Goal: Information Seeking & Learning: Check status

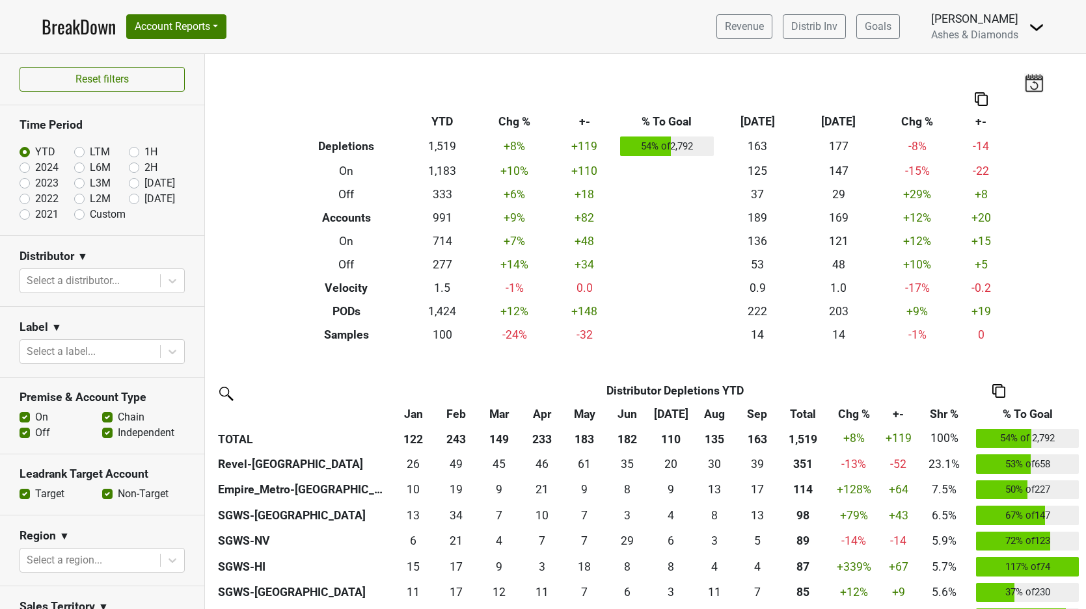
click at [144, 199] on label "[DATE]" at bounding box center [159, 199] width 31 height 16
click at [137, 199] on input "[DATE]" at bounding box center [155, 197] width 52 height 13
radio input "true"
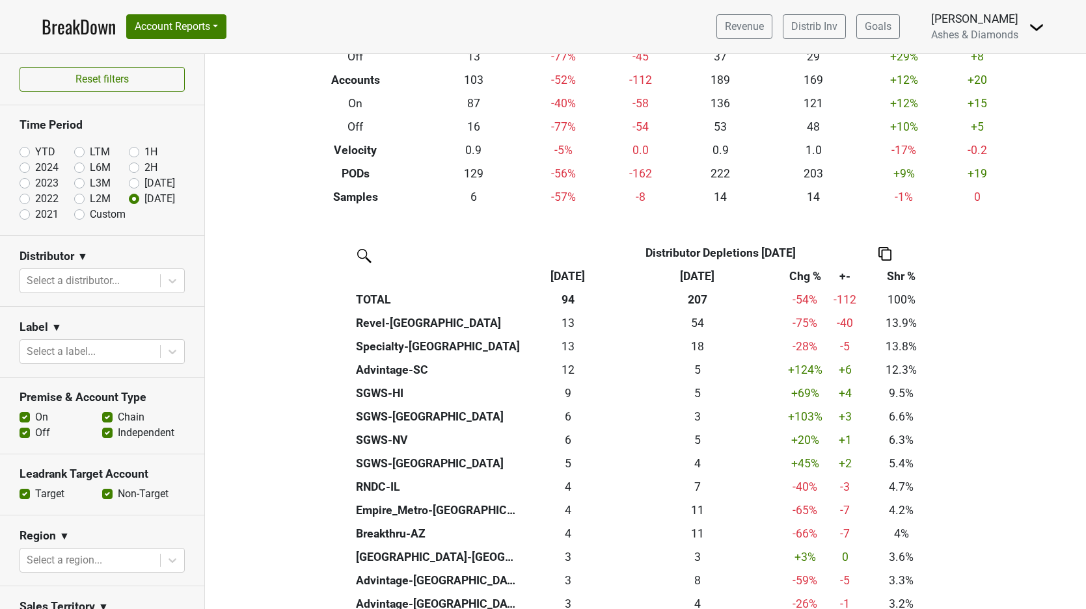
scroll to position [138, 0]
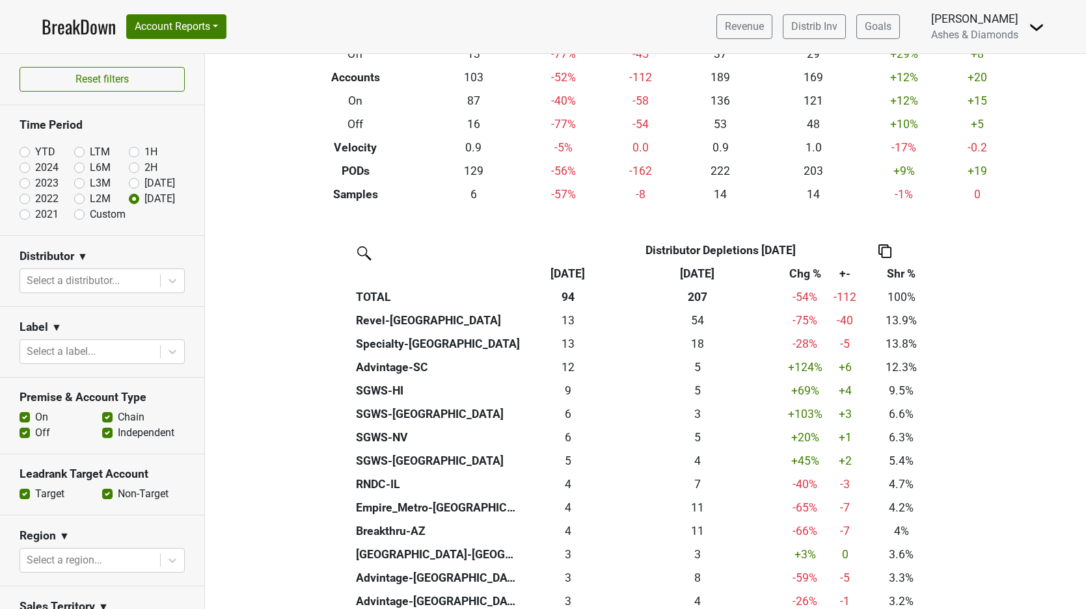
click at [35, 150] on label "YTD" at bounding box center [45, 152] width 20 height 16
click at [29, 150] on input "YTD" at bounding box center [46, 150] width 52 height 13
radio input "true"
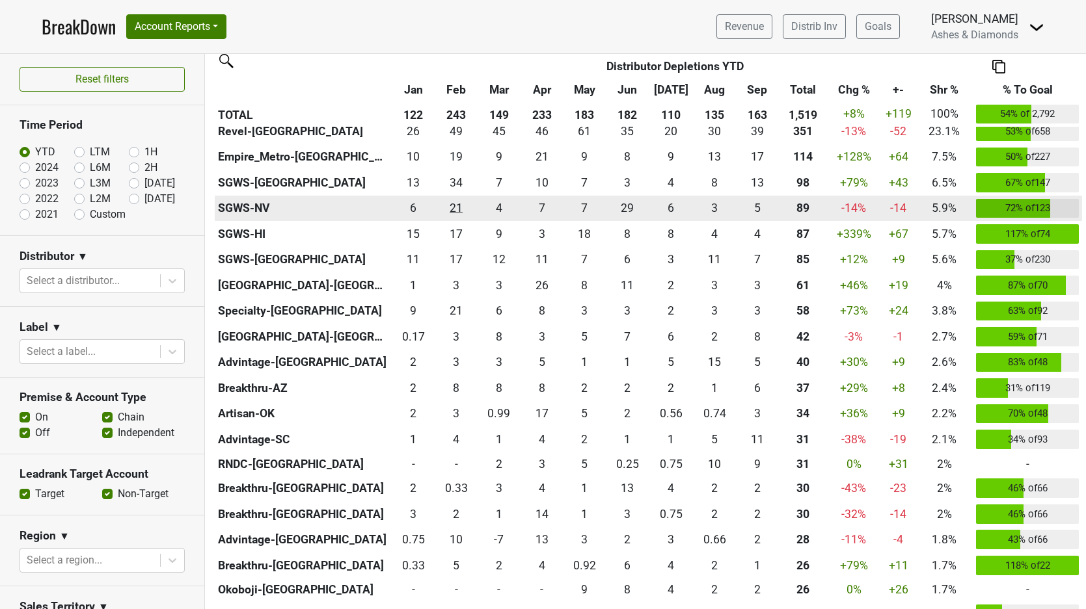
scroll to position [342, 0]
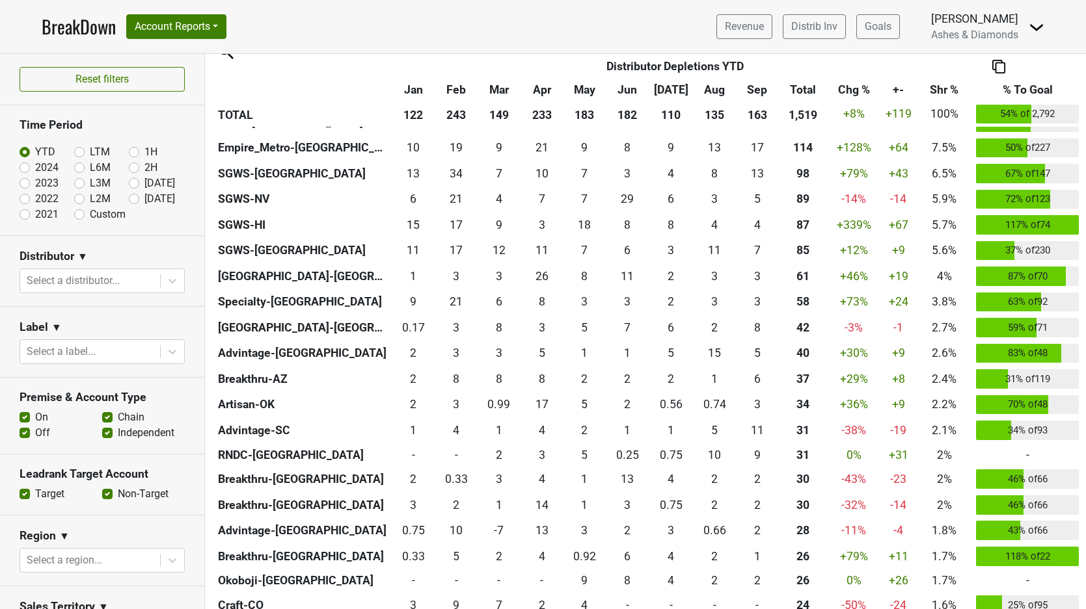
click at [144, 199] on label "[DATE]" at bounding box center [159, 199] width 31 height 16
click at [134, 199] on input "[DATE]" at bounding box center [155, 197] width 52 height 13
radio input "true"
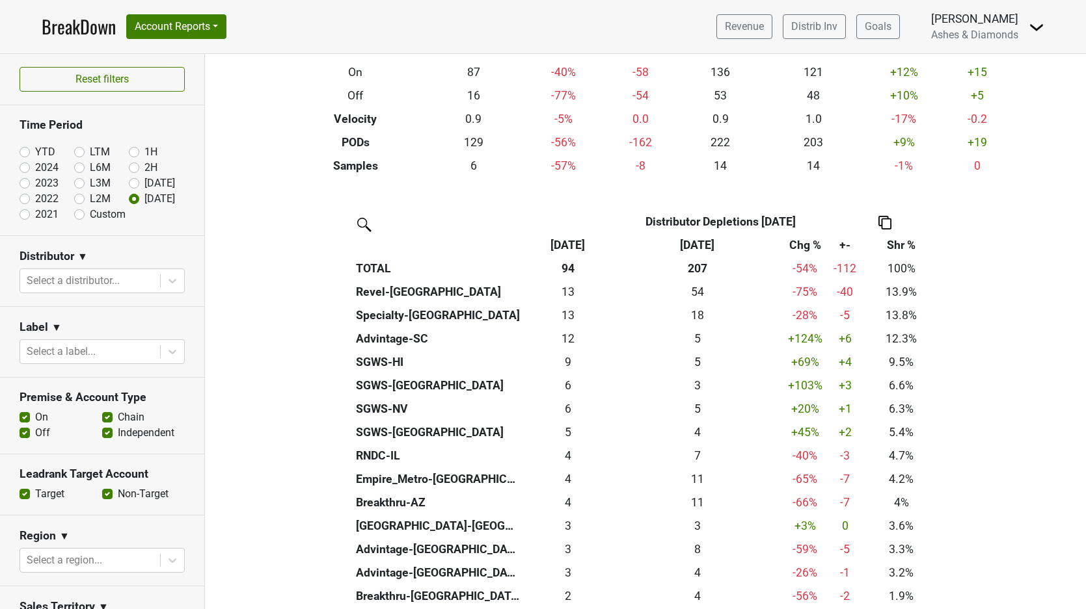
scroll to position [168, 0]
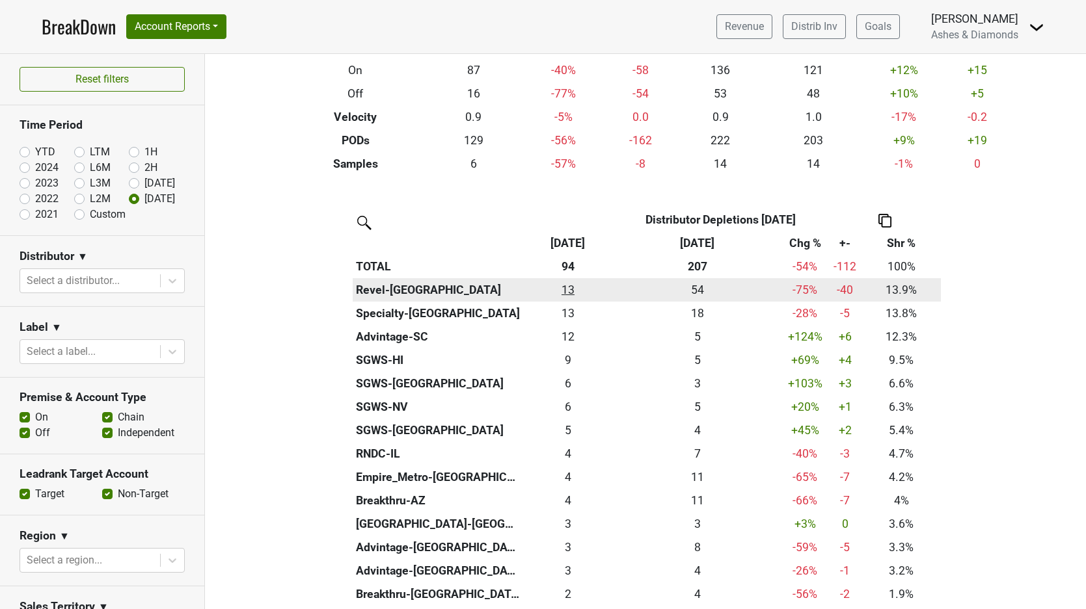
click at [572, 284] on div "13.167 13" at bounding box center [568, 290] width 84 height 17
click at [390, 285] on th "Revel-[GEOGRAPHIC_DATA]" at bounding box center [438, 289] width 170 height 23
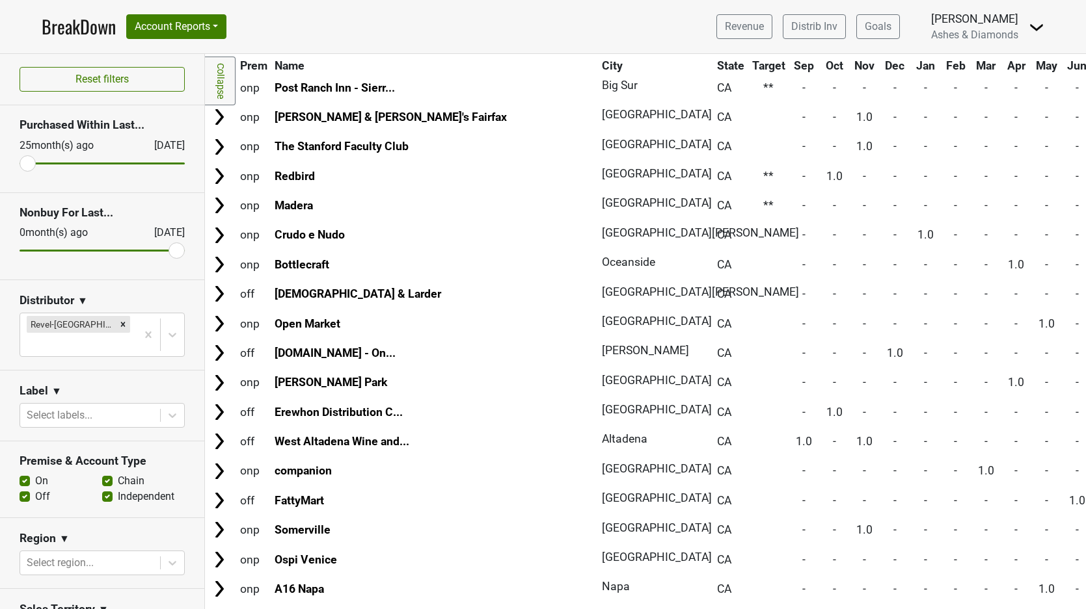
scroll to position [3248, 0]
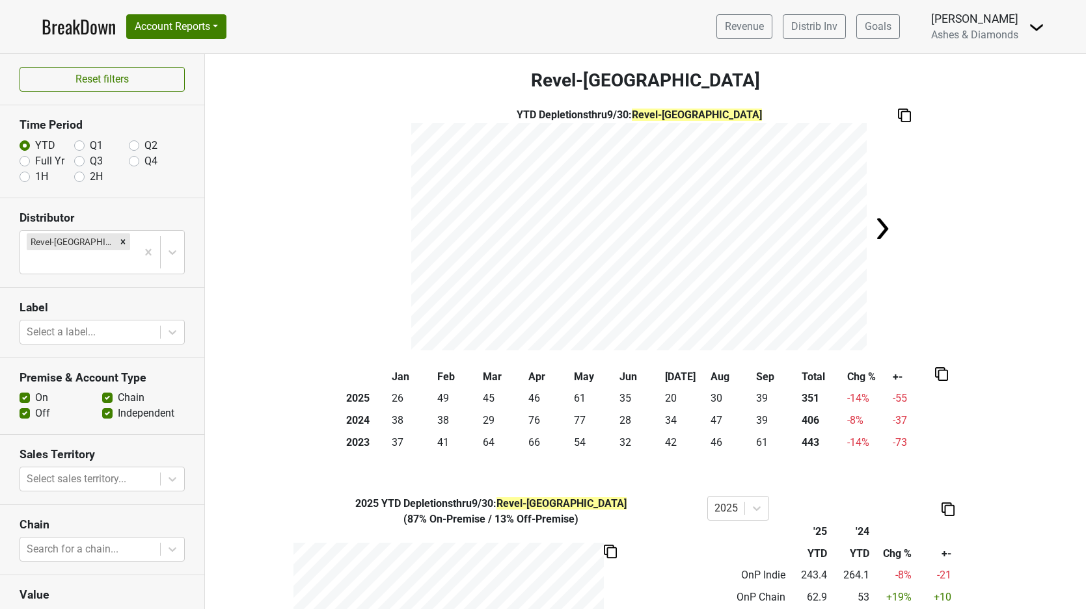
click at [79, 25] on link "BreakDown" at bounding box center [79, 26] width 74 height 27
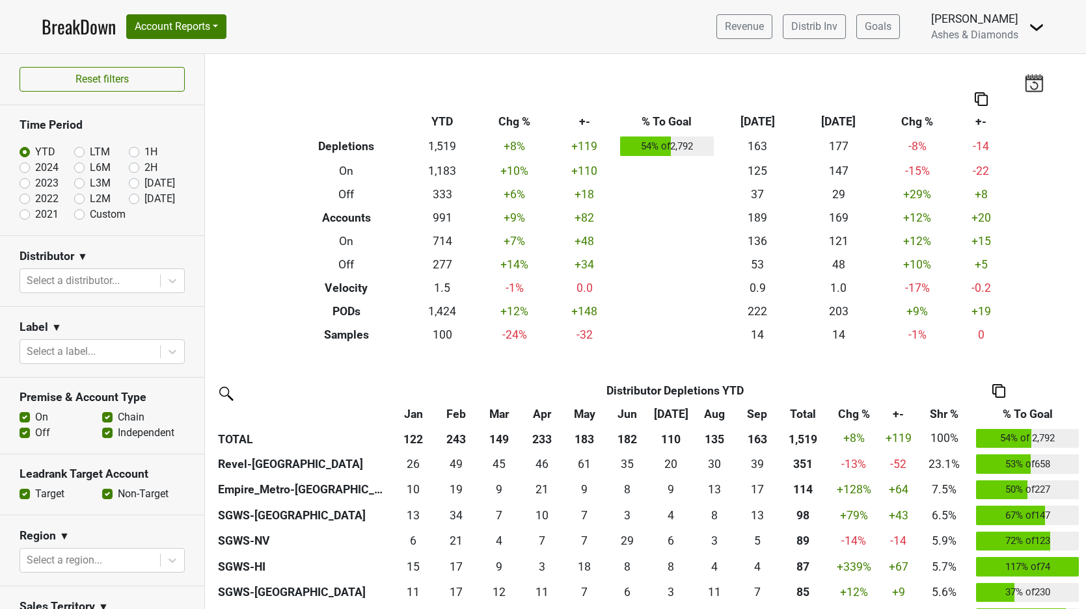
click at [144, 199] on label "[DATE]" at bounding box center [159, 199] width 31 height 16
click at [135, 199] on input "[DATE]" at bounding box center [155, 197] width 52 height 13
radio input "true"
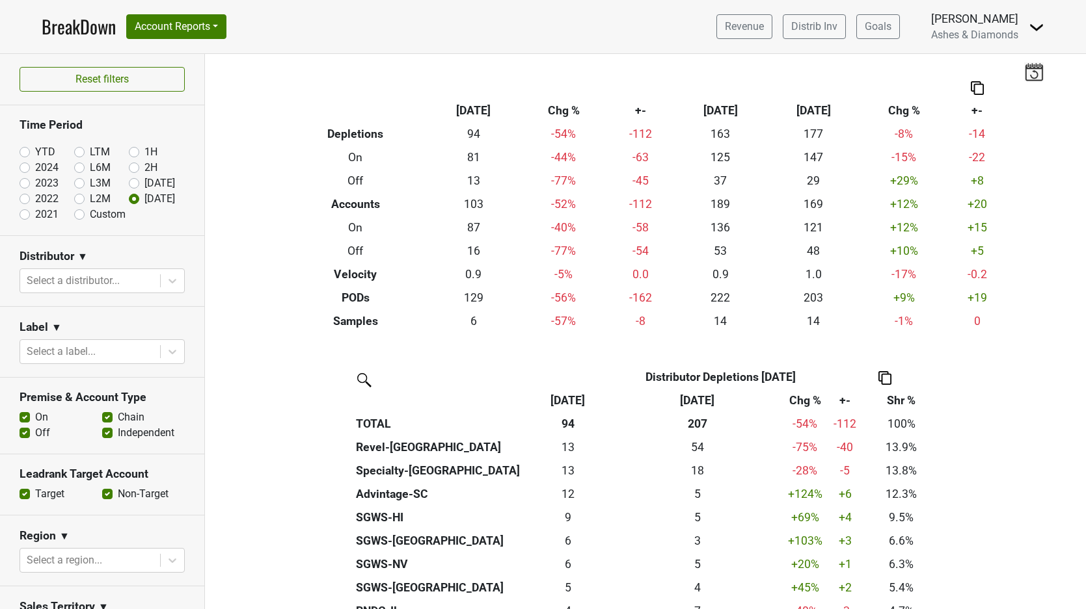
scroll to position [13, 0]
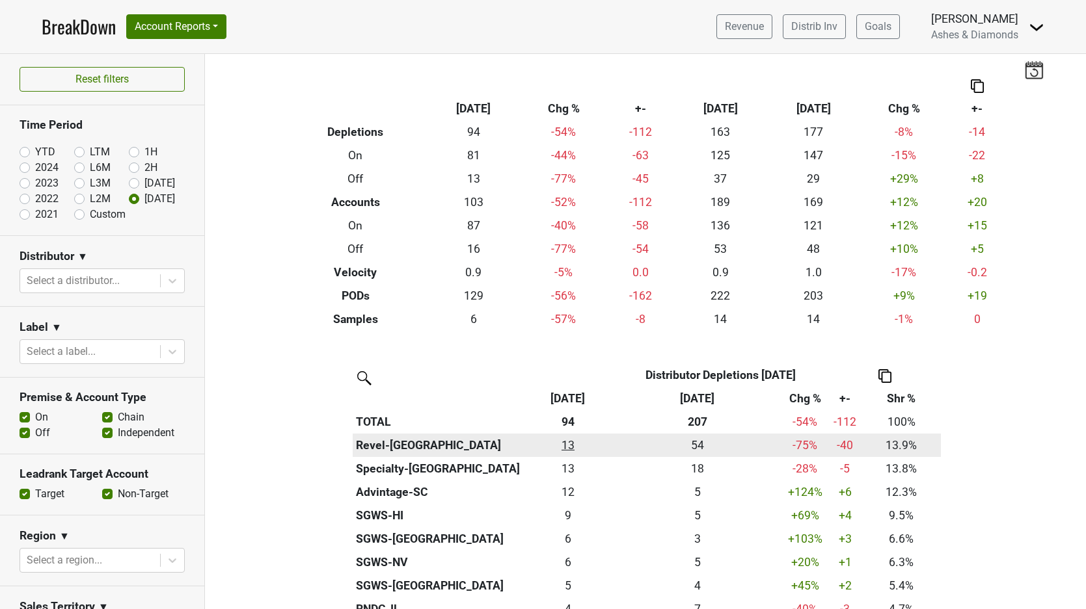
click at [572, 441] on div "13.167 13" at bounding box center [568, 445] width 84 height 17
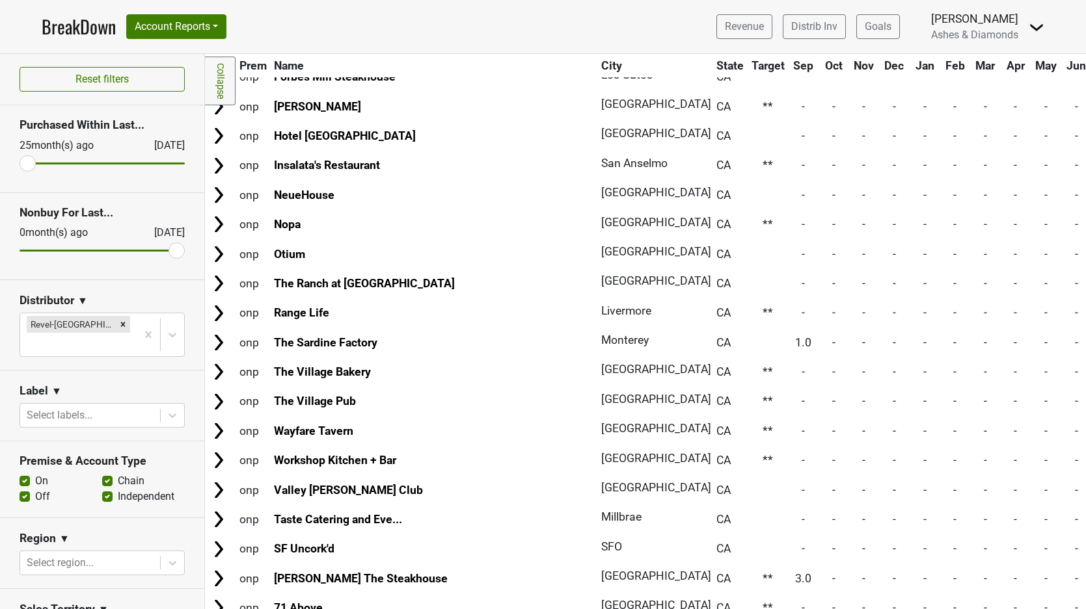
scroll to position [4409, 1]
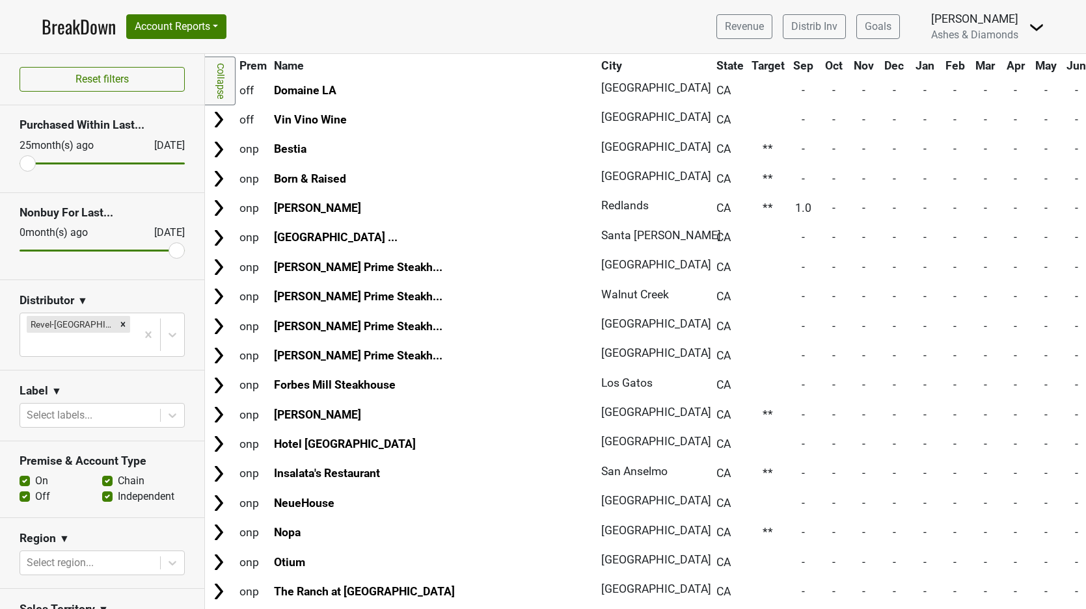
click at [88, 27] on link "BreakDown" at bounding box center [79, 26] width 74 height 27
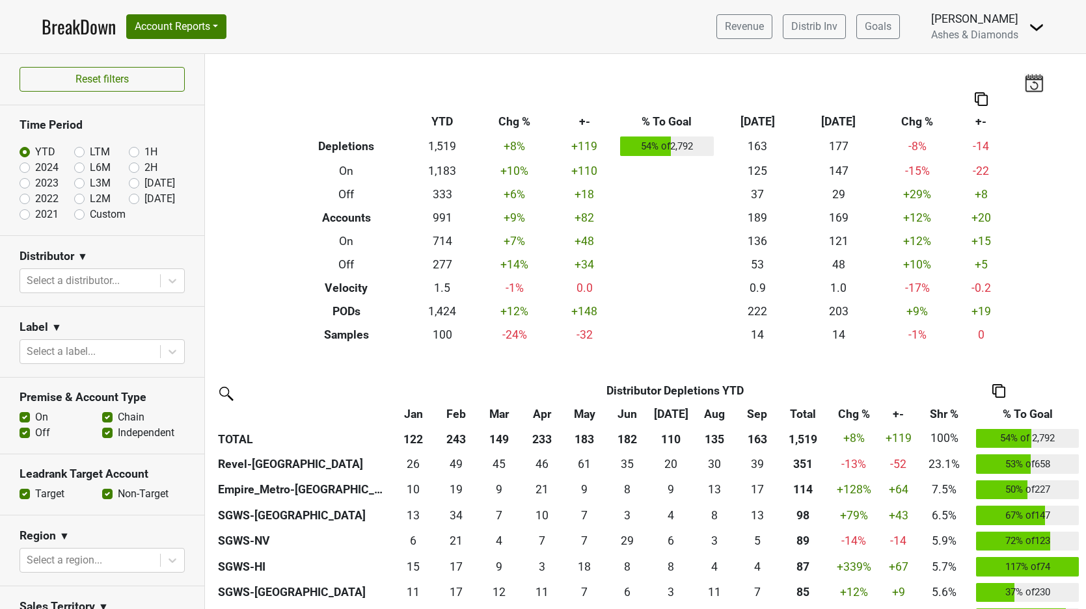
click at [144, 200] on label "[DATE]" at bounding box center [159, 199] width 31 height 16
click at [130, 200] on input "[DATE]" at bounding box center [155, 197] width 52 height 13
radio input "true"
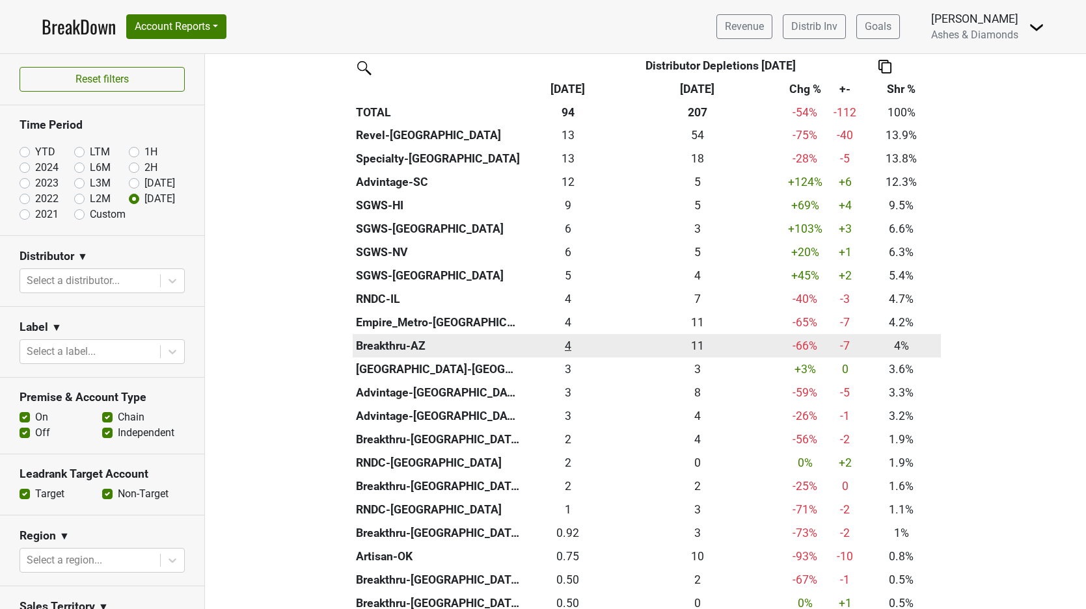
scroll to position [325, 0]
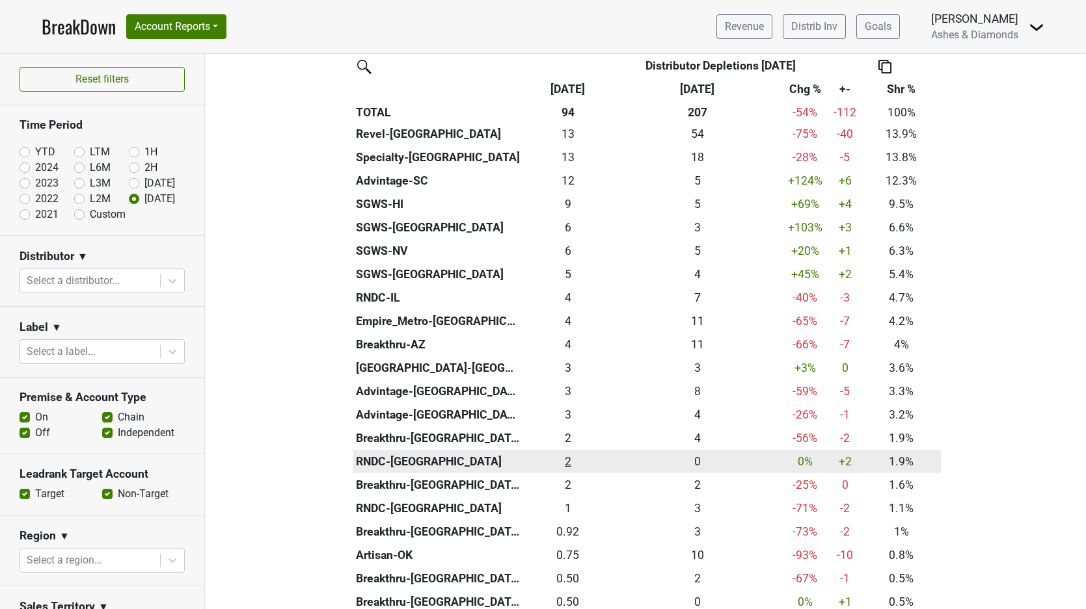
click at [567, 457] on div "1.75 2" at bounding box center [568, 461] width 84 height 17
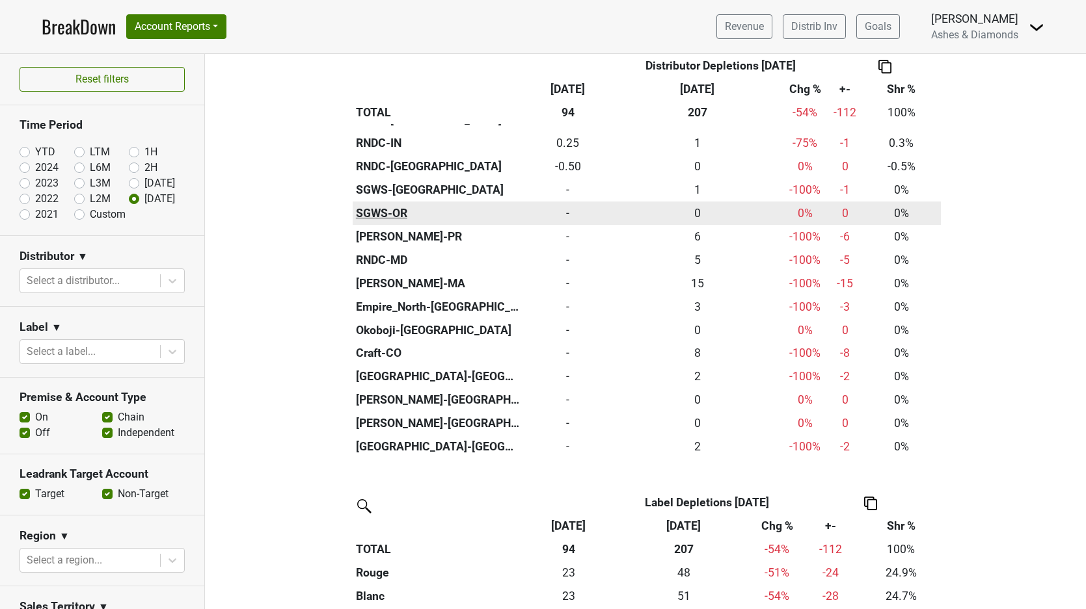
scroll to position [831, 0]
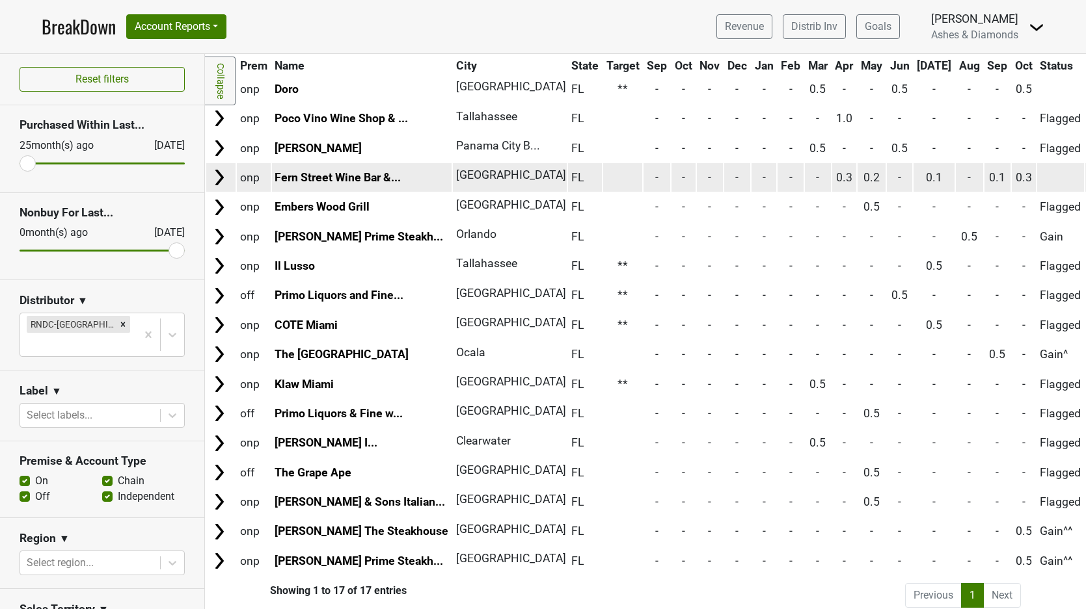
scroll to position [100, 0]
